Goal: Browse casually: Explore the website without a specific task or goal

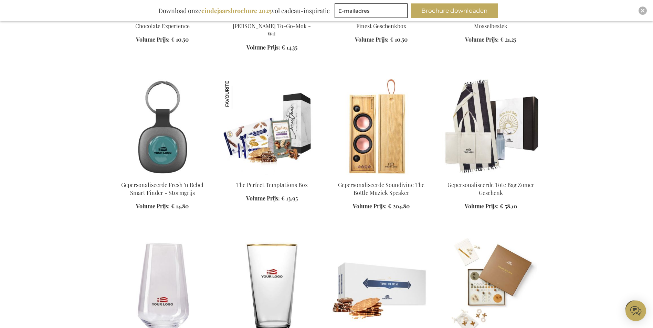
scroll to position [447, 0]
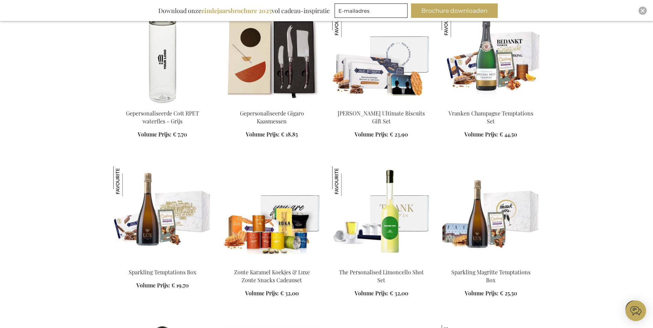
scroll to position [792, 0]
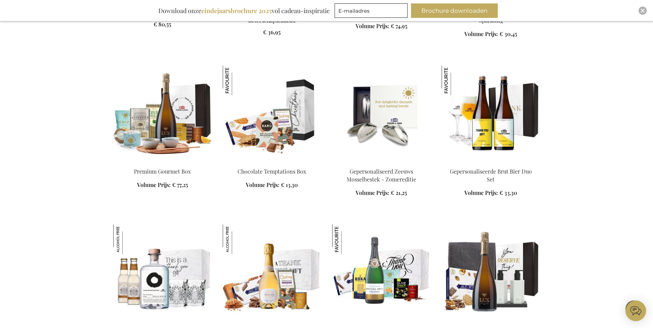
scroll to position [2478, 0]
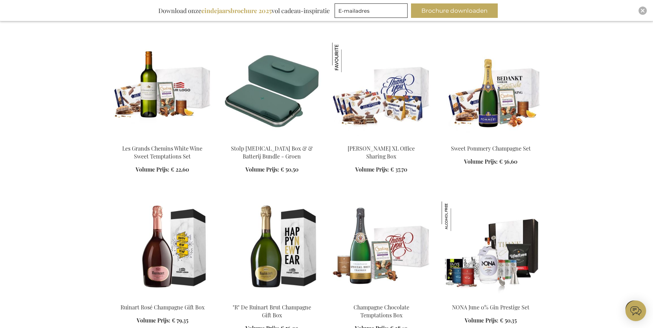
scroll to position [2891, 0]
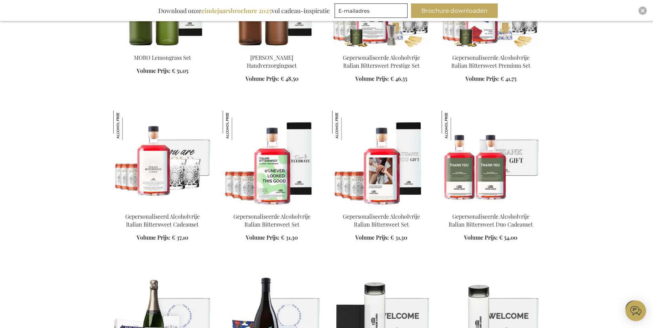
scroll to position [3924, 0]
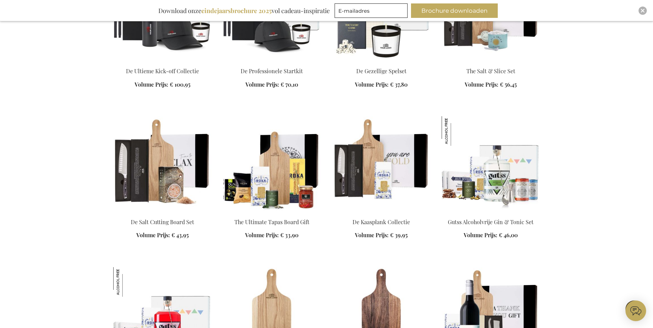
scroll to position [4509, 0]
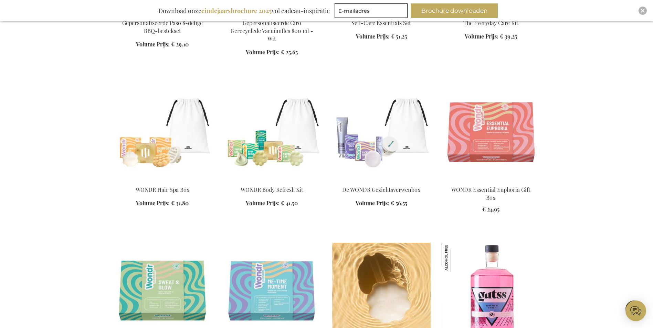
scroll to position [6333, 0]
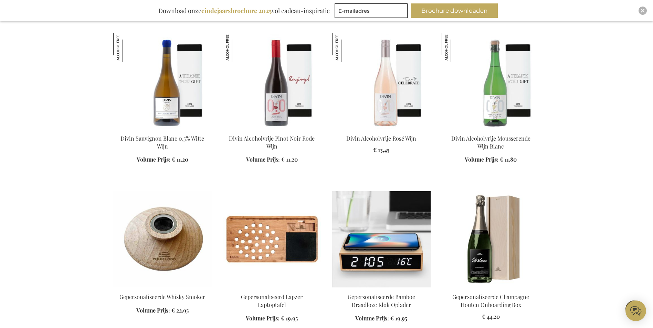
scroll to position [7813, 0]
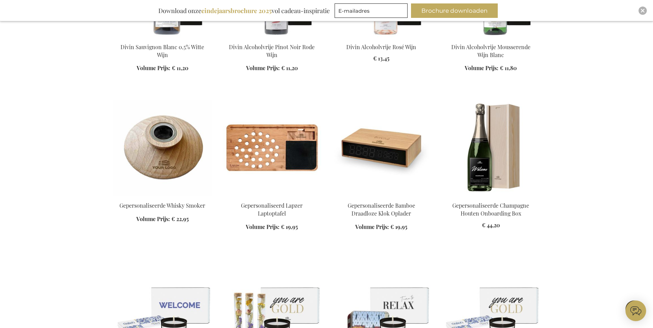
scroll to position [8054, 0]
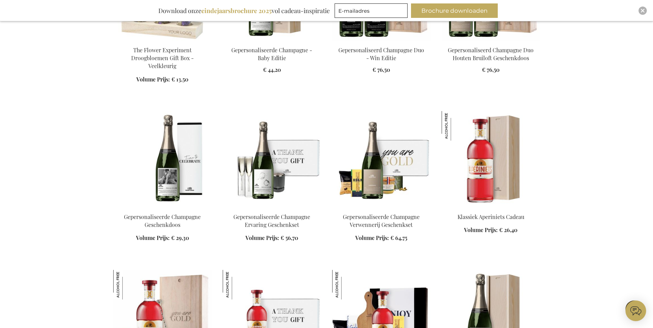
scroll to position [9465, 0]
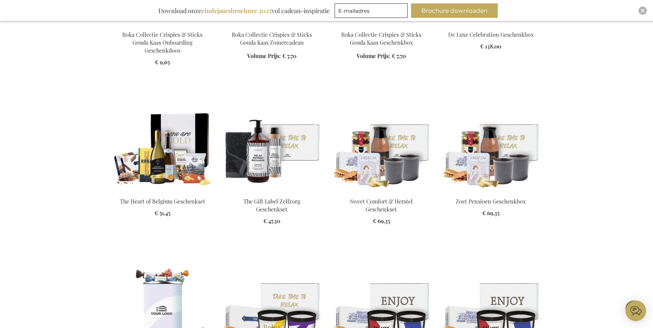
scroll to position [10325, 0]
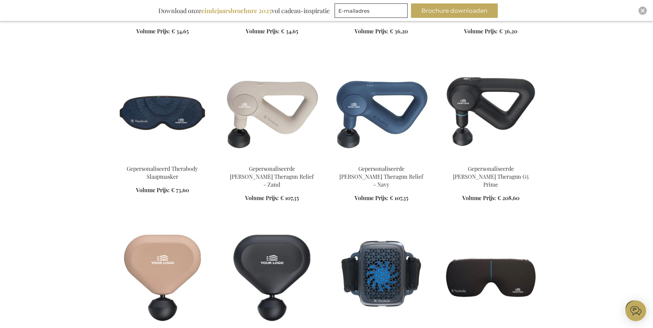
scroll to position [12769, 0]
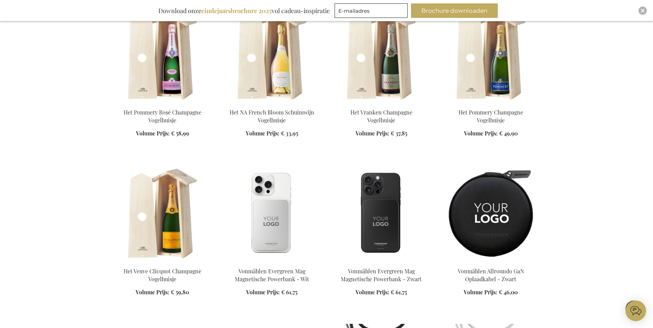
scroll to position [13457, 0]
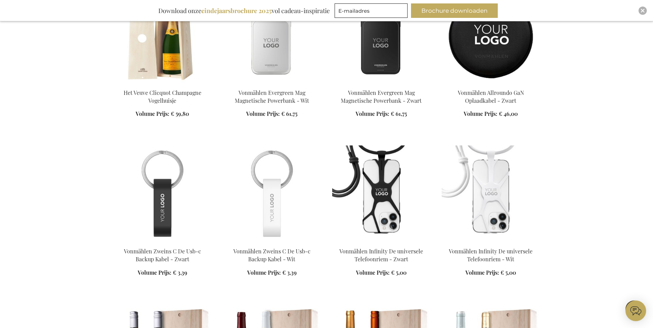
scroll to position [13664, 0]
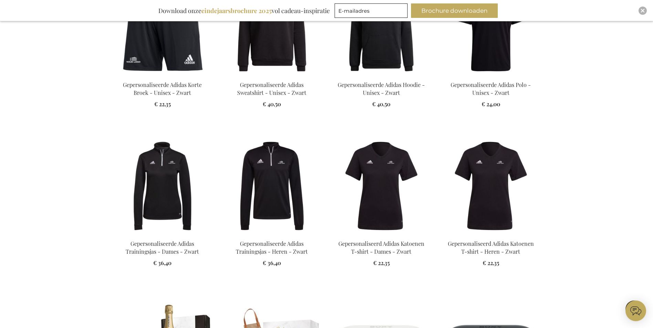
scroll to position [14421, 0]
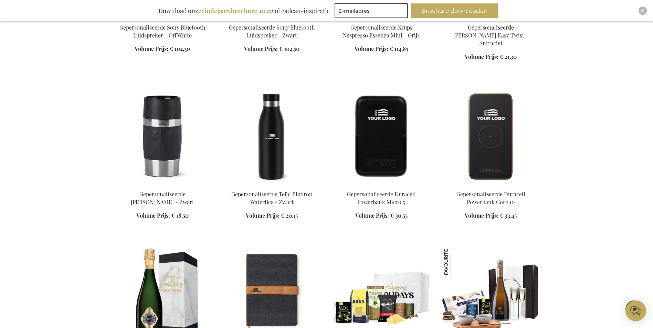
scroll to position [14834, 0]
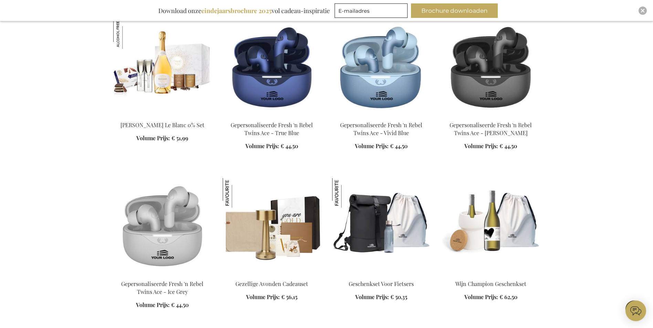
scroll to position [15236, 0]
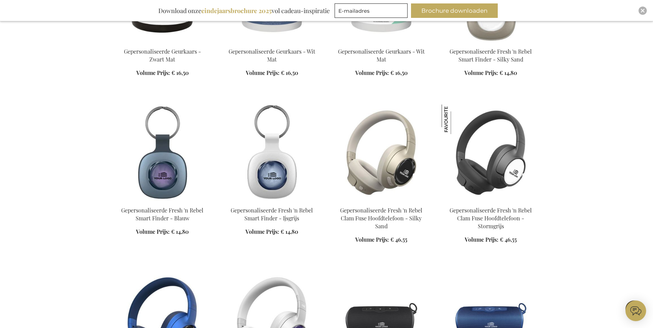
scroll to position [15935, 0]
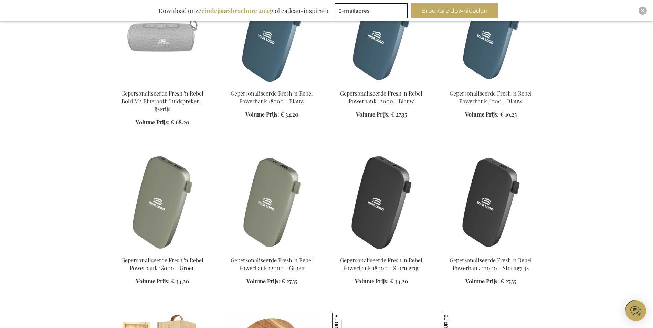
scroll to position [16383, 0]
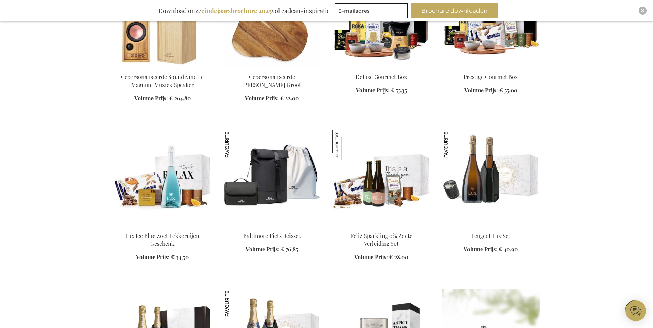
scroll to position [16727, 0]
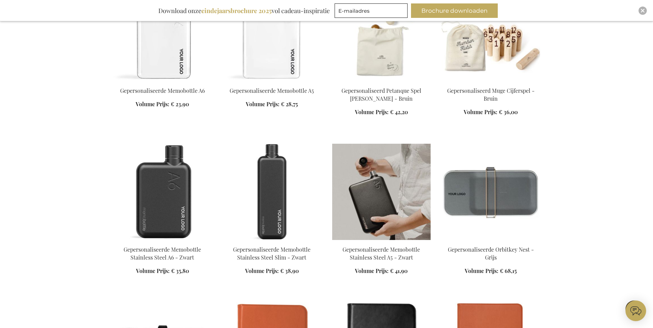
scroll to position [17656, 0]
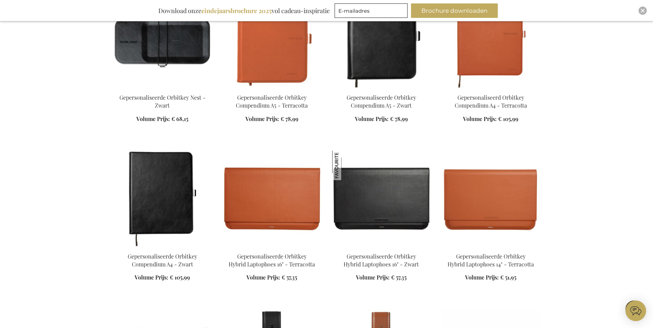
scroll to position [18276, 0]
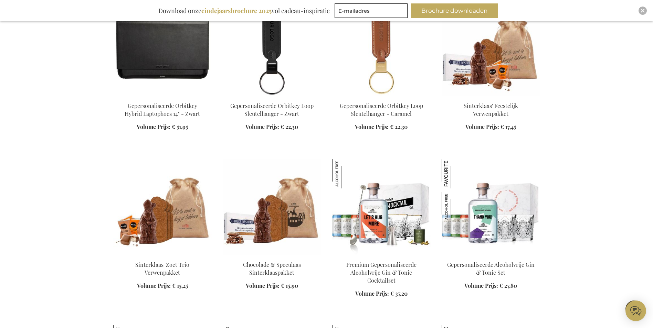
scroll to position [18516, 0]
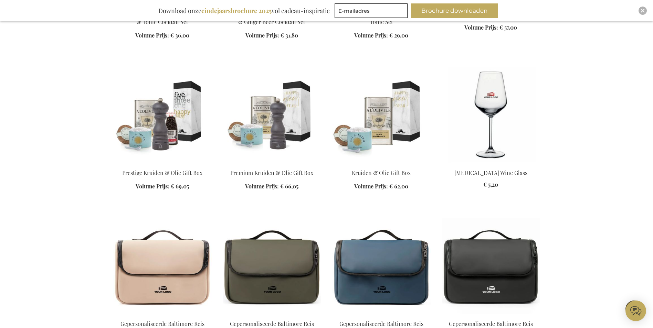
scroll to position [18861, 0]
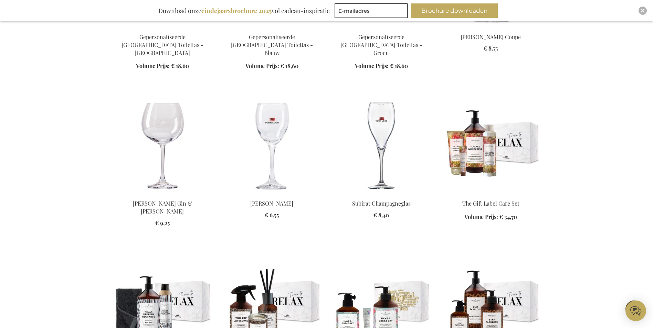
scroll to position [19480, 0]
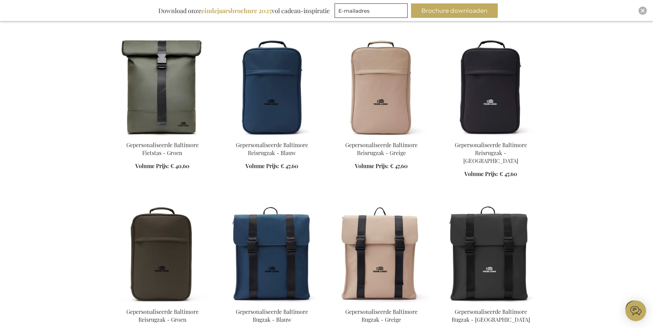
scroll to position [20237, 0]
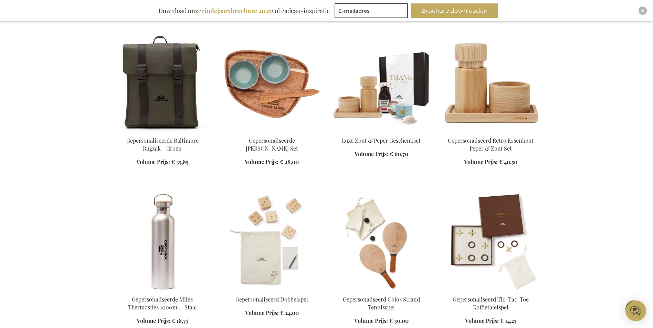
scroll to position [20616, 0]
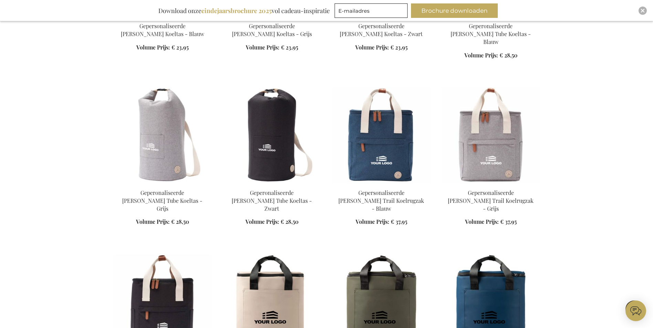
scroll to position [21924, 0]
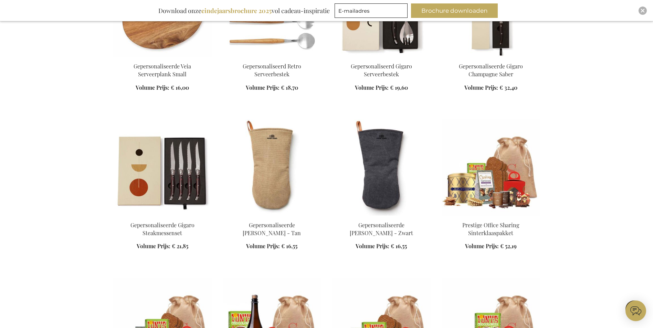
scroll to position [22922, 0]
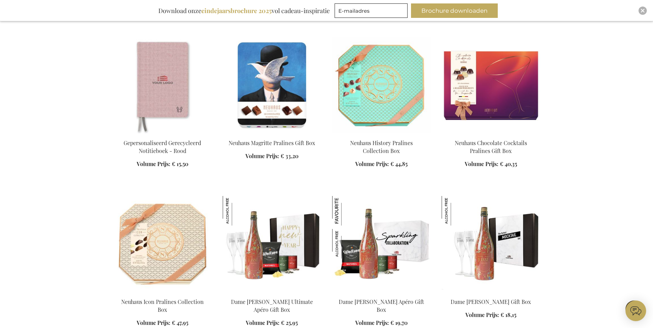
scroll to position [24126, 0]
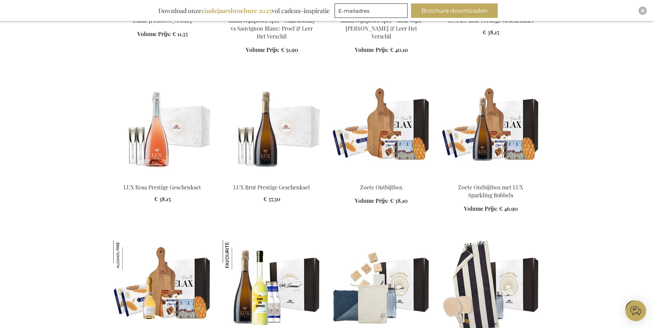
scroll to position [24539, 0]
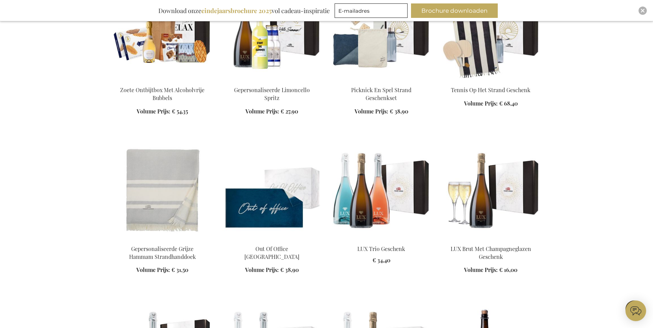
scroll to position [24833, 0]
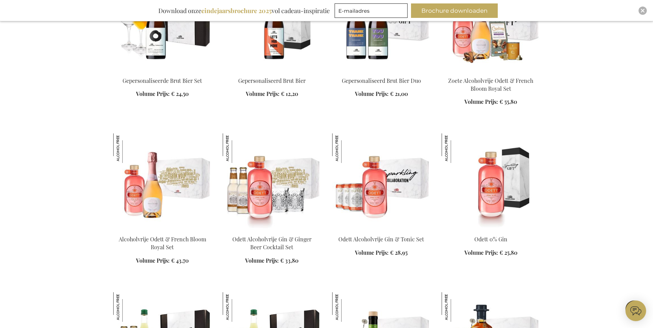
scroll to position [25383, 0]
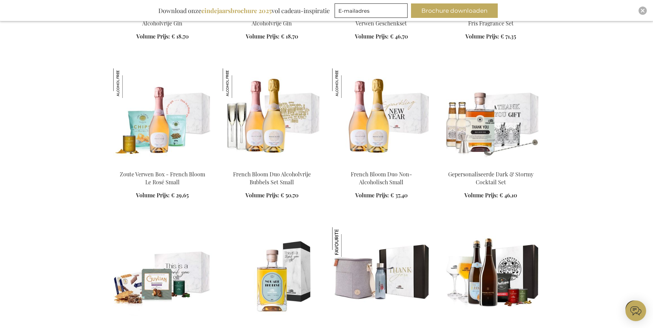
scroll to position [26019, 0]
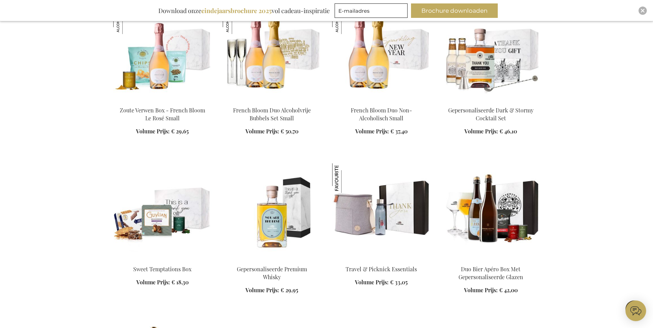
scroll to position [26054, 0]
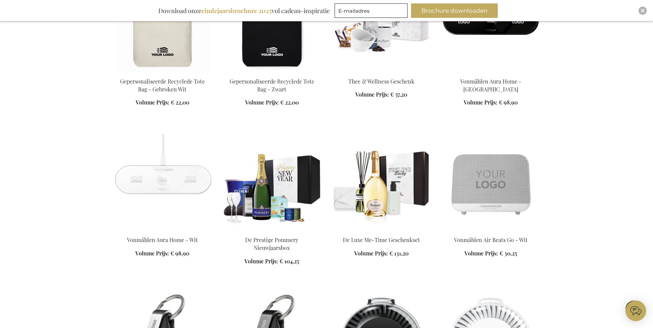
scroll to position [27362, 0]
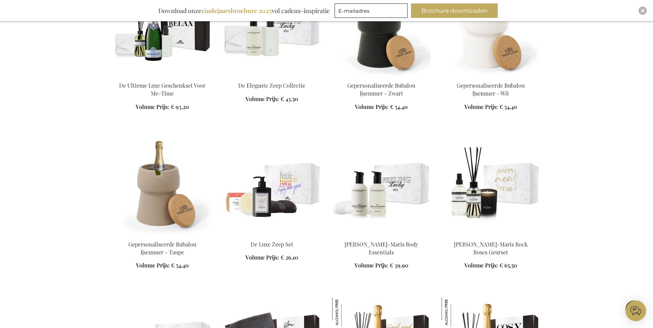
scroll to position [27740, 0]
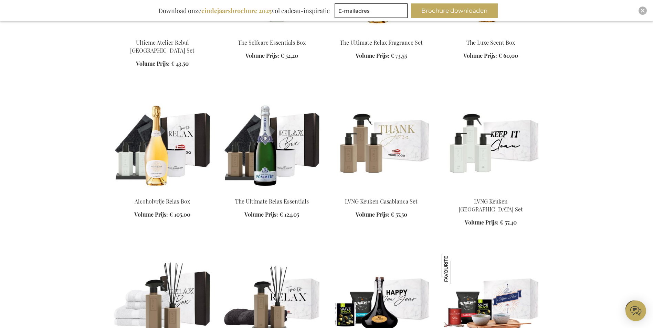
scroll to position [28321, 0]
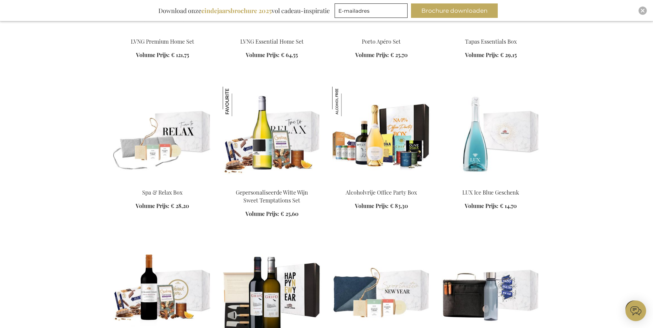
scroll to position [28932, 0]
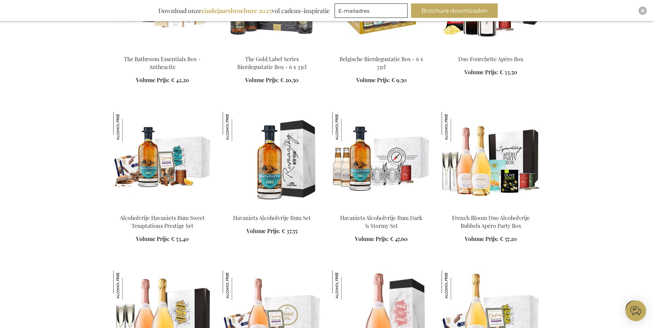
scroll to position [29807, 0]
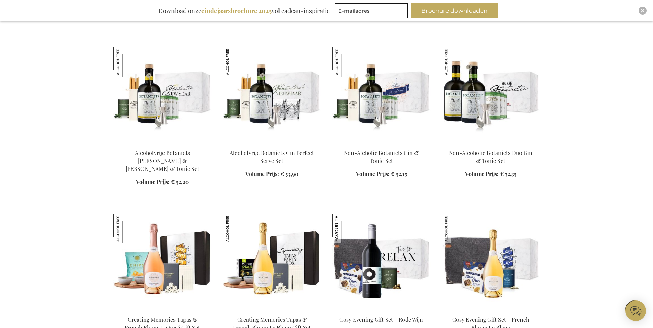
scroll to position [30573, 0]
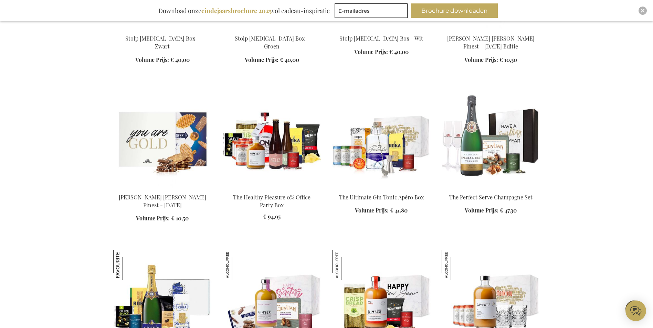
scroll to position [31388, 0]
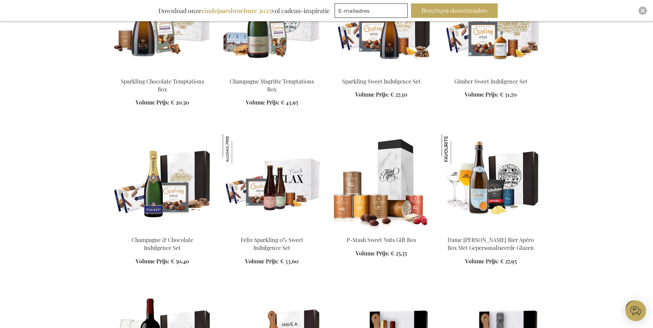
scroll to position [32111, 0]
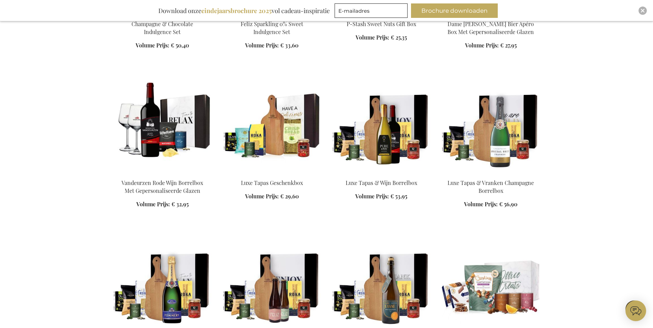
scroll to position [32214, 0]
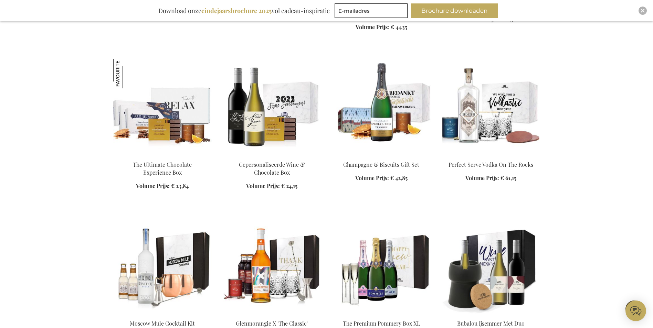
scroll to position [33040, 0]
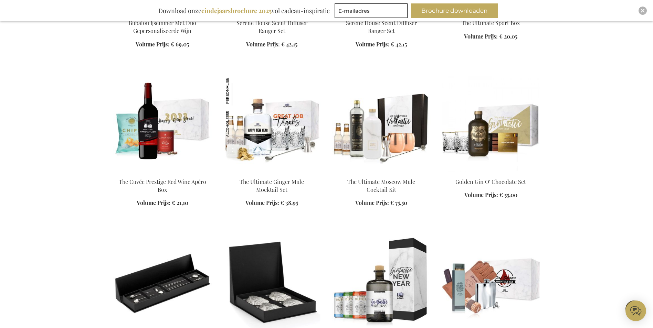
scroll to position [33626, 0]
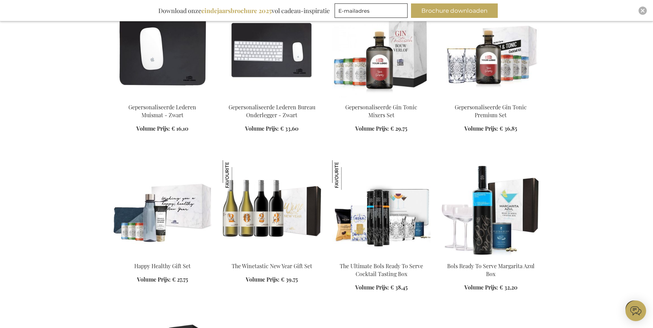
scroll to position [34348, 0]
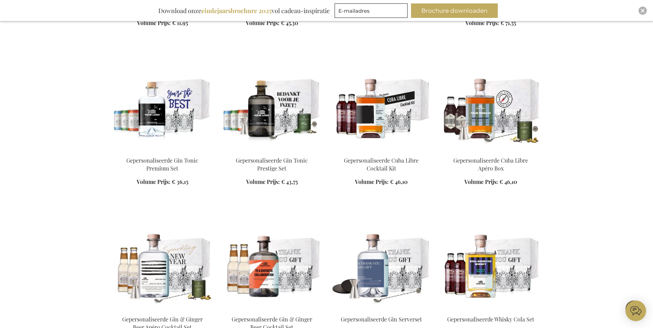
scroll to position [35209, 0]
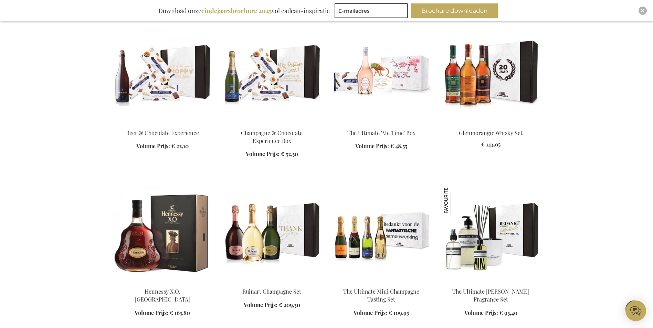
scroll to position [36663, 0]
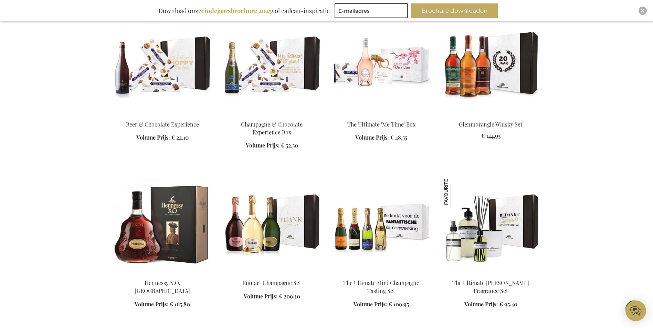
scroll to position [37067, 0]
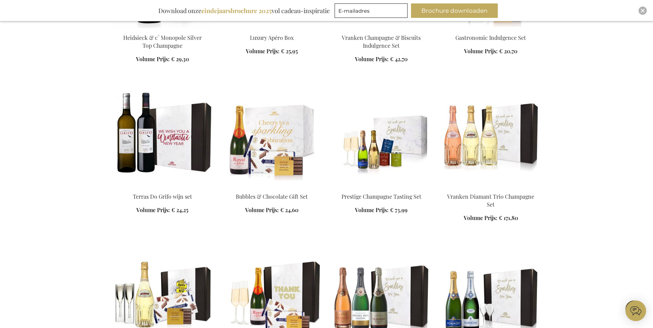
scroll to position [37618, 0]
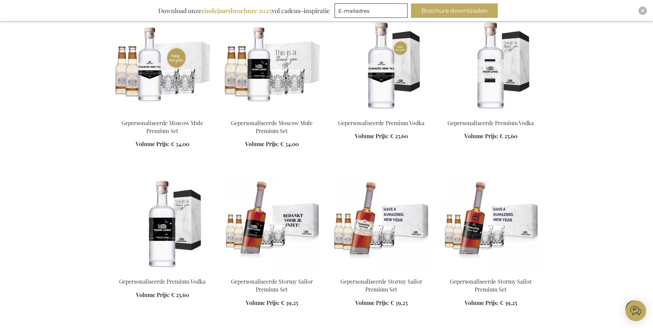
scroll to position [38478, 0]
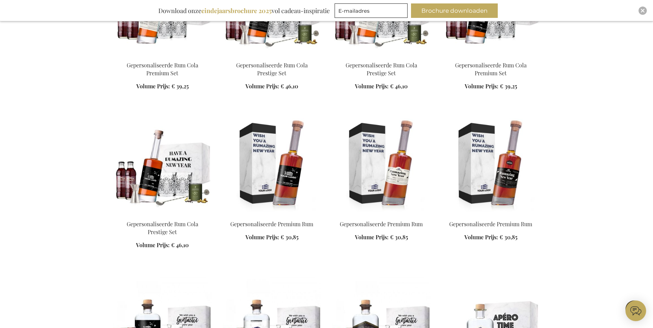
scroll to position [39225, 0]
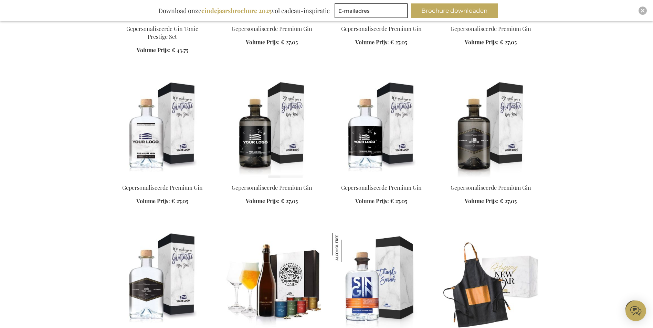
scroll to position [39924, 0]
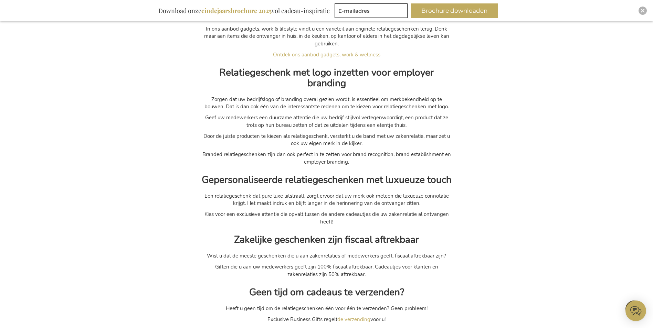
scroll to position [41301, 0]
